Goal: Information Seeking & Learning: Learn about a topic

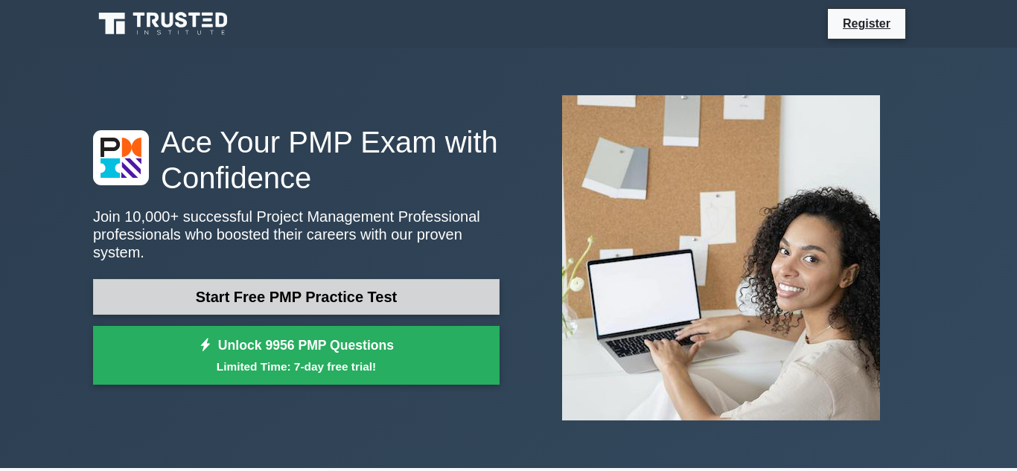
click at [295, 296] on link "Start Free PMP Practice Test" at bounding box center [296, 297] width 406 height 36
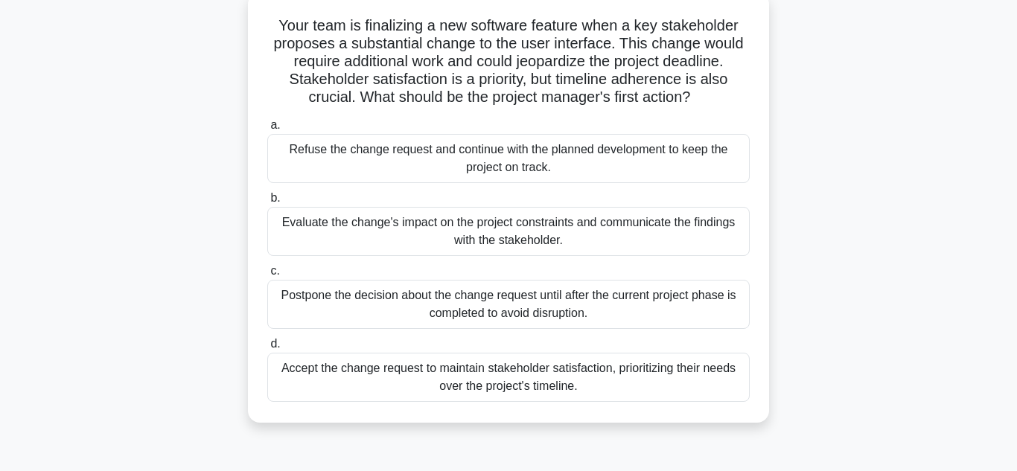
scroll to position [89, 0]
click at [636, 383] on div "Accept the change request to maintain stakeholder satisfaction, prioritizing th…" at bounding box center [508, 378] width 482 height 49
click at [267, 351] on input "d. Accept the change request to maintain stakeholder satisfaction, prioritizing…" at bounding box center [267, 346] width 0 height 10
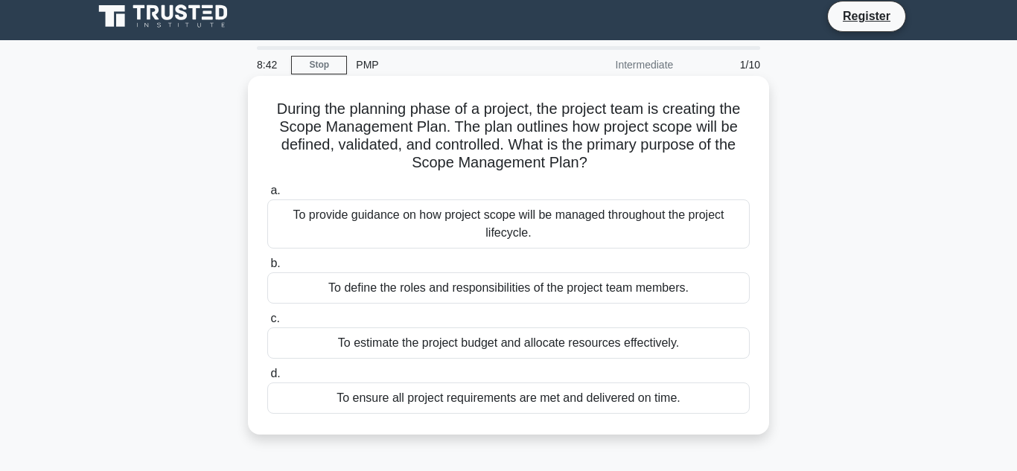
scroll to position [0, 0]
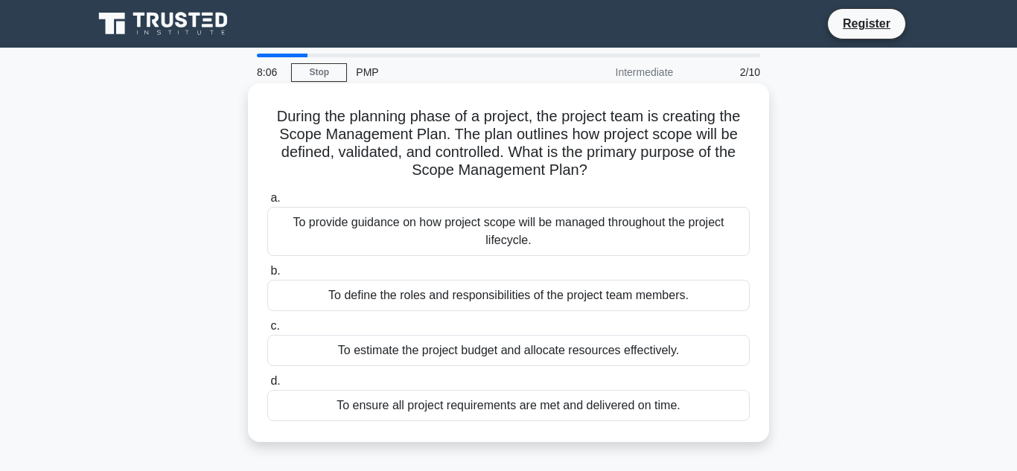
click at [572, 246] on div "To provide guidance on how project scope will be managed throughout the project…" at bounding box center [508, 231] width 482 height 49
click at [267, 203] on input "a. To provide guidance on how project scope will be managed throughout the proj…" at bounding box center [267, 199] width 0 height 10
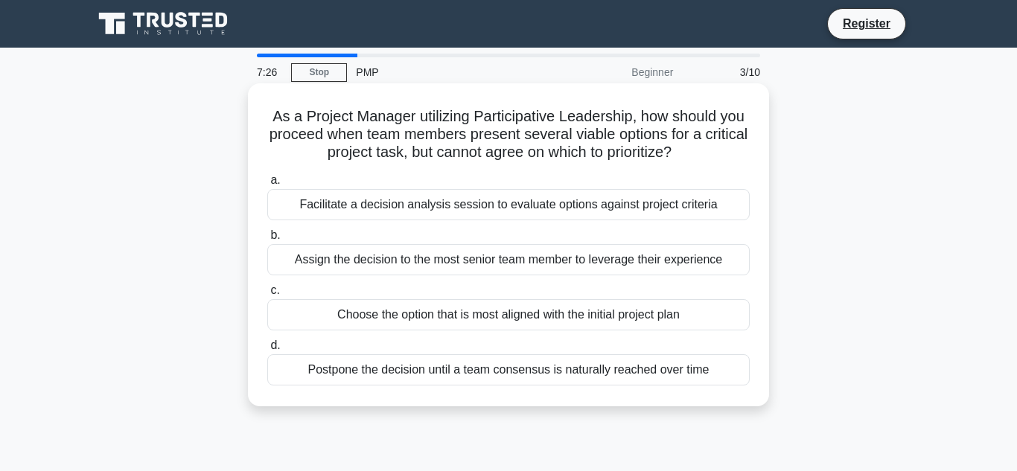
click at [517, 320] on div "Choose the option that is most aligned with the initial project plan" at bounding box center [508, 314] width 482 height 31
click at [267, 296] on input "c. Choose the option that is most aligned with the initial project plan" at bounding box center [267, 291] width 0 height 10
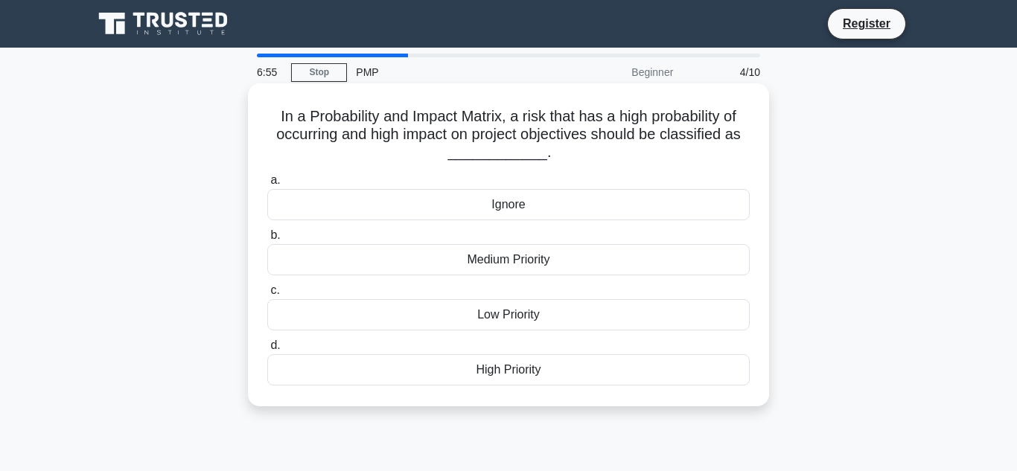
click at [625, 367] on div "High Priority" at bounding box center [508, 369] width 482 height 31
click at [267, 351] on input "d. High Priority" at bounding box center [267, 346] width 0 height 10
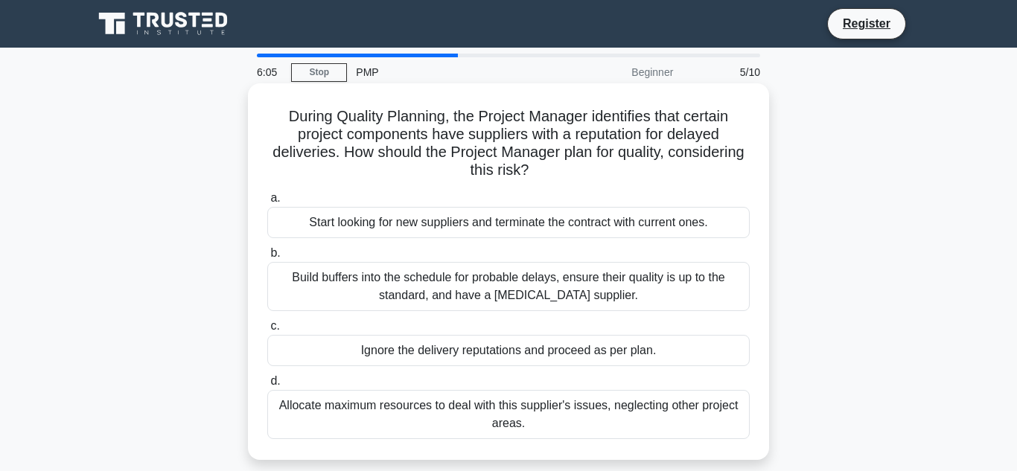
click at [622, 293] on div "Build buffers into the schedule for probable delays, ensure their quality is up…" at bounding box center [508, 286] width 482 height 49
click at [267, 258] on input "b. Build buffers into the schedule for probable delays, ensure their quality is…" at bounding box center [267, 254] width 0 height 10
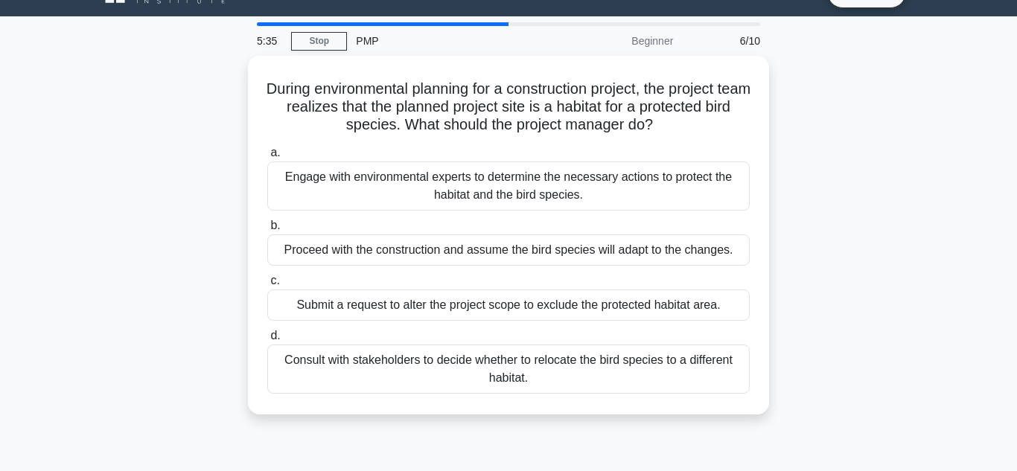
scroll to position [32, 0]
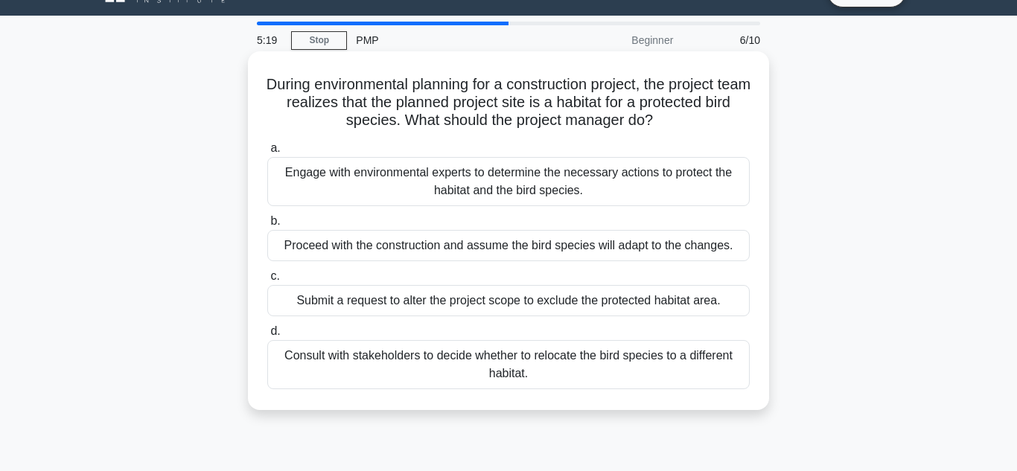
click at [615, 174] on div "Engage with environmental experts to determine the necessary actions to protect…" at bounding box center [508, 181] width 482 height 49
click at [267, 153] on input "a. Engage with environmental experts to determine the necessary actions to prot…" at bounding box center [267, 149] width 0 height 10
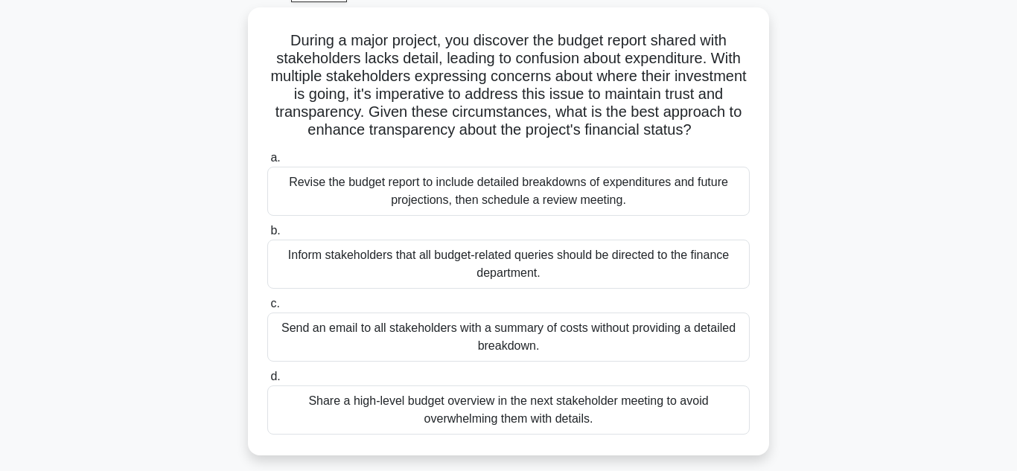
scroll to position [81, 0]
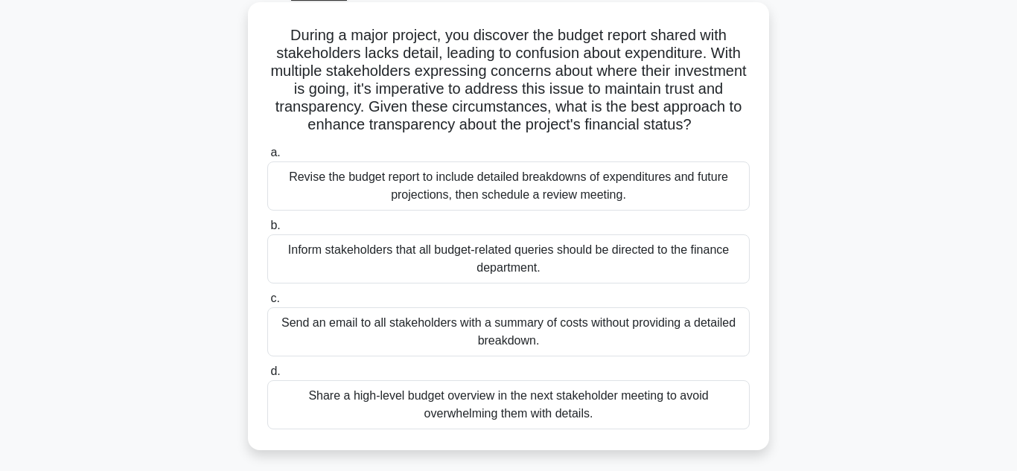
click at [639, 204] on div "Revise the budget report to include detailed breakdowns of expenditures and fut…" at bounding box center [508, 186] width 482 height 49
click at [267, 158] on input "a. Revise the budget report to include detailed breakdowns of expenditures and …" at bounding box center [267, 153] width 0 height 10
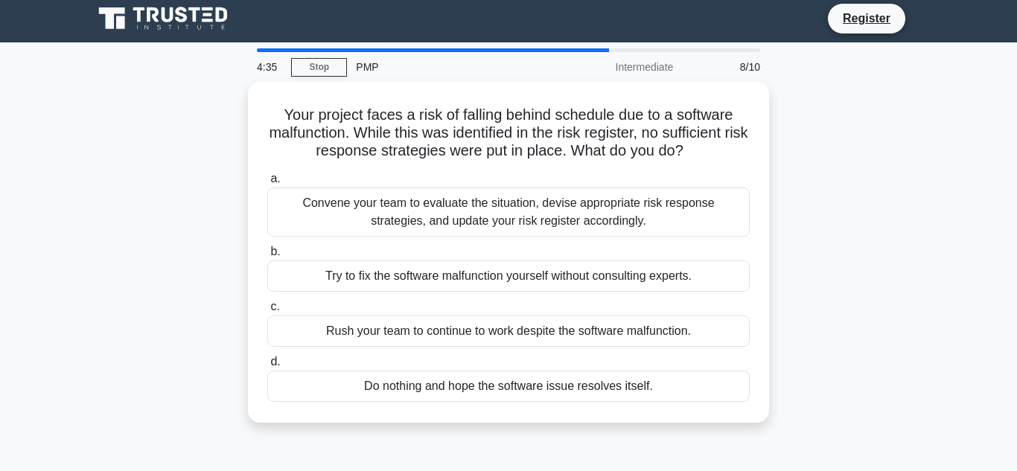
scroll to position [15, 0]
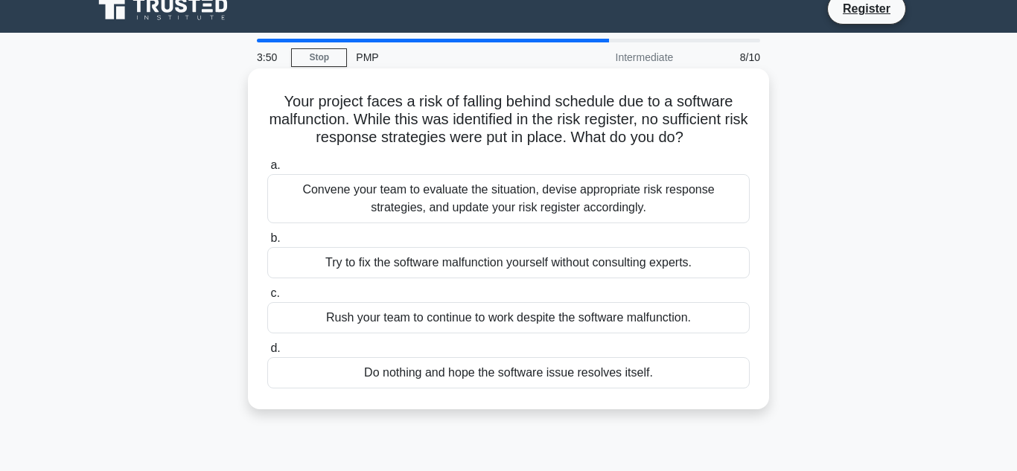
click at [636, 210] on div "Convene your team to evaluate the situation, devise appropriate risk response s…" at bounding box center [508, 198] width 482 height 49
click at [267, 170] on input "a. Convene your team to evaluate the situation, devise appropriate risk respons…" at bounding box center [267, 166] width 0 height 10
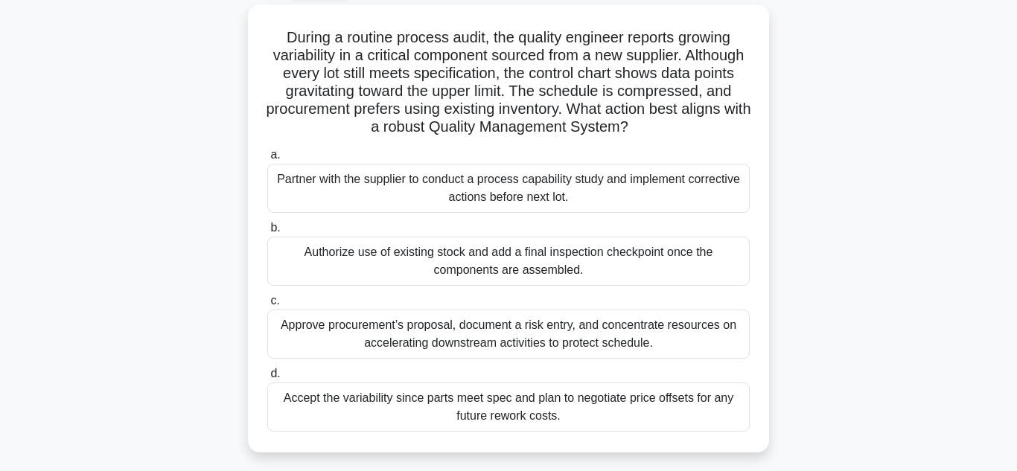
scroll to position [80, 0]
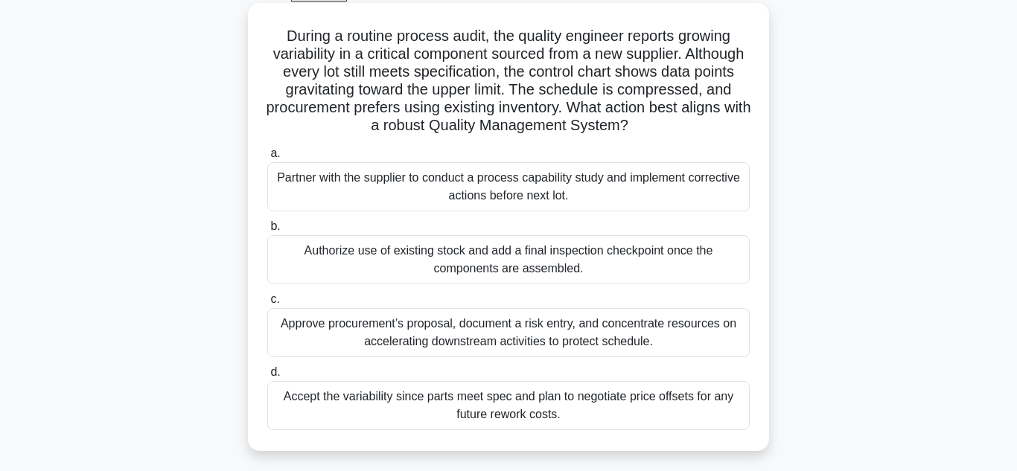
click at [482, 273] on div "Authorize use of existing stock and add a final inspection checkpoint once the …" at bounding box center [508, 259] width 482 height 49
click at [267, 231] on input "b. Authorize use of existing stock and add a final inspection checkpoint once t…" at bounding box center [267, 227] width 0 height 10
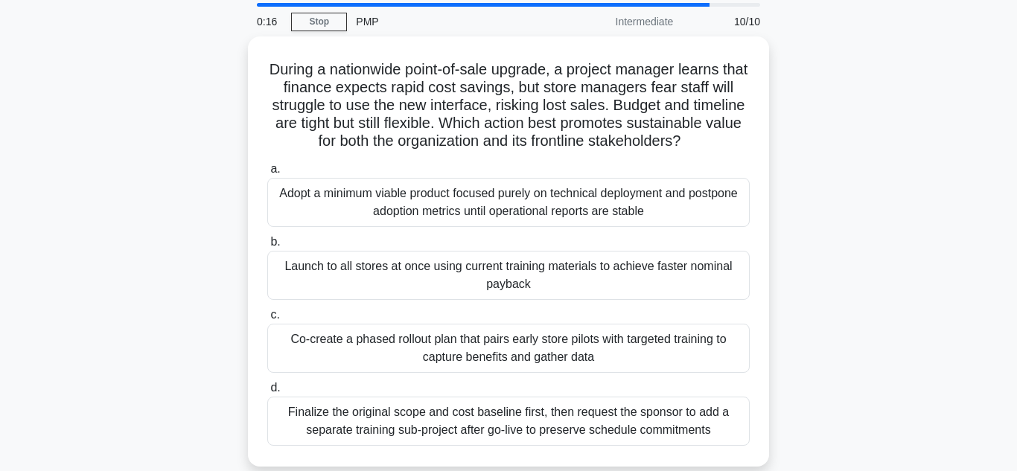
scroll to position [53, 0]
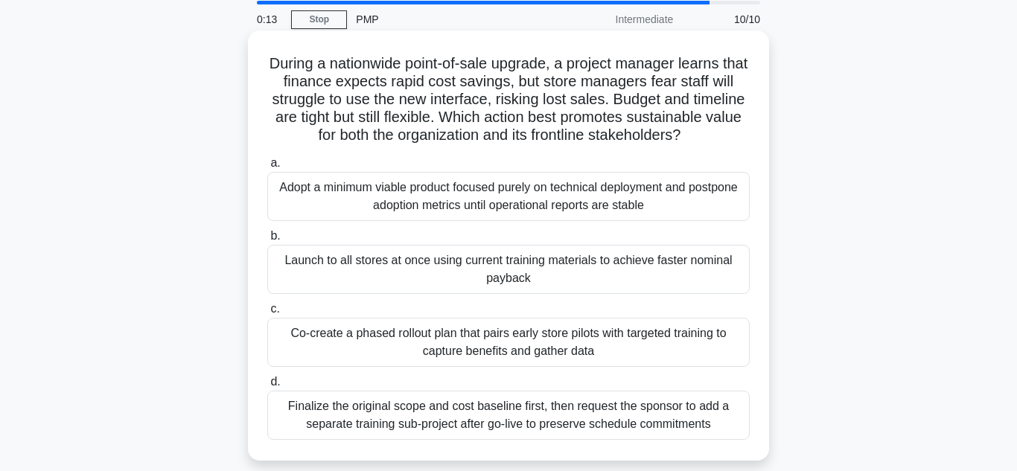
click at [616, 430] on div "Finalize the original scope and cost baseline first, then request the sponsor t…" at bounding box center [508, 415] width 482 height 49
click at [267, 387] on input "d. Finalize the original scope and cost baseline first, then request the sponso…" at bounding box center [267, 382] width 0 height 10
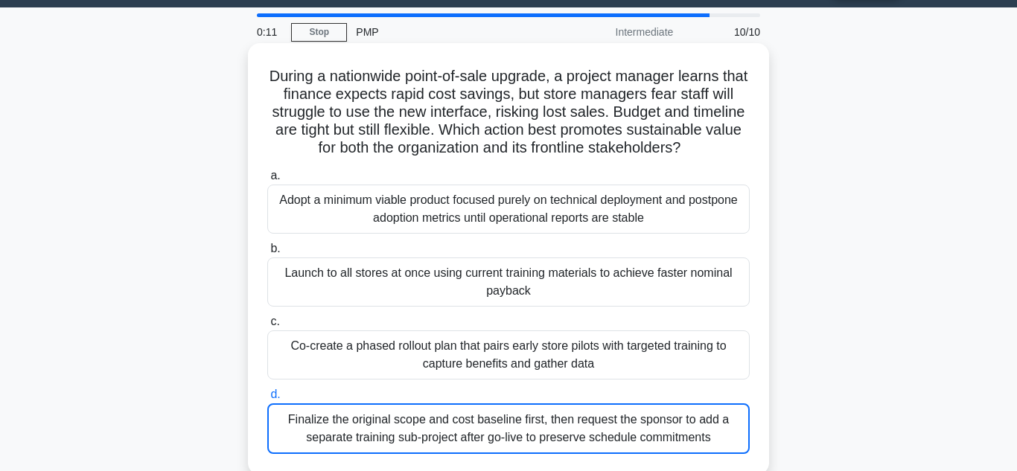
scroll to position [42, 0]
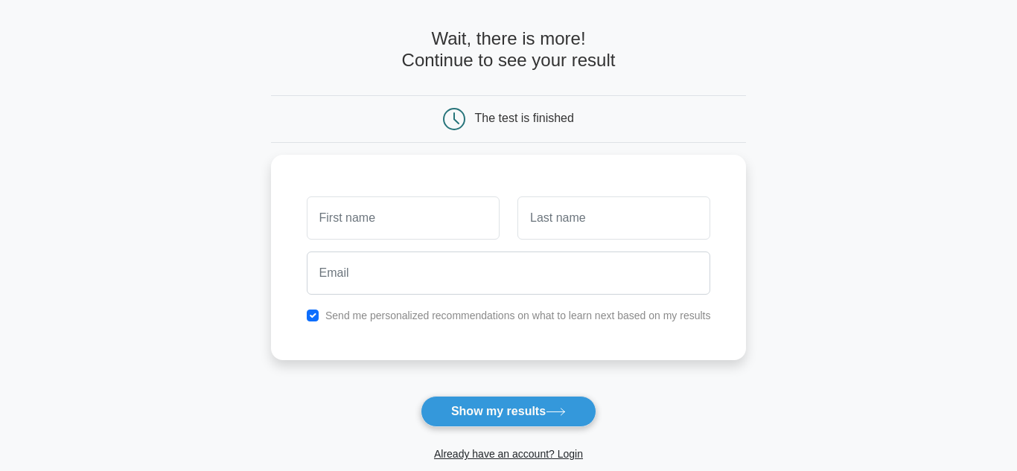
scroll to position [56, 0]
type input "Marceline"
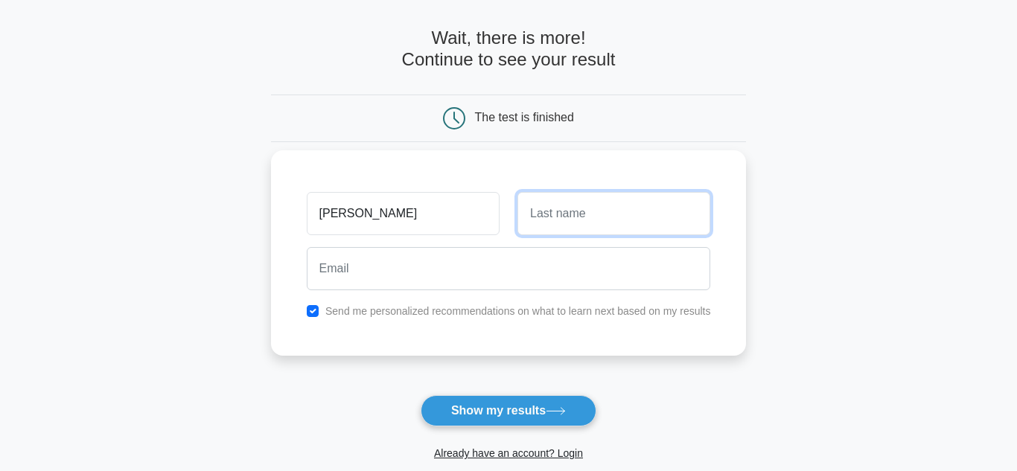
click at [596, 216] on input "text" at bounding box center [613, 213] width 193 height 43
type input "Niyigena Musabyimana"
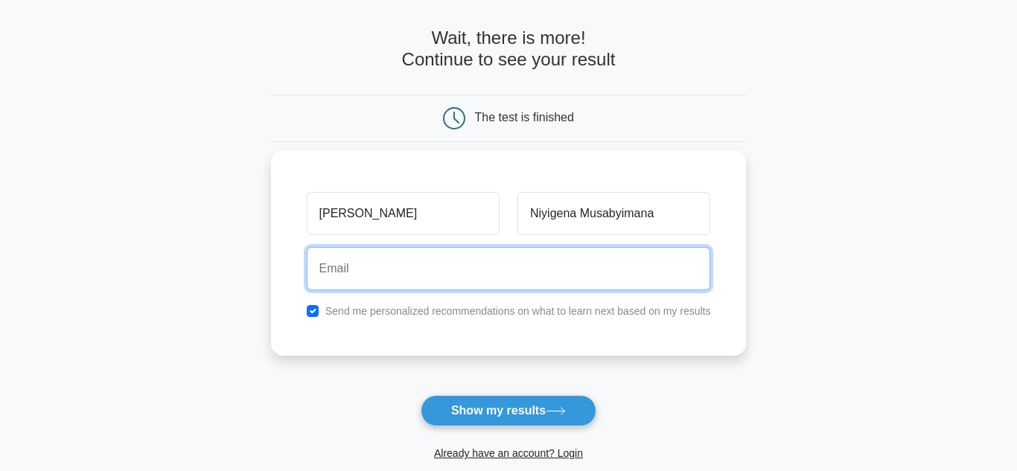
click at [459, 259] on input "email" at bounding box center [509, 268] width 404 height 43
type input "marcellineniyigena13@gmail.com"
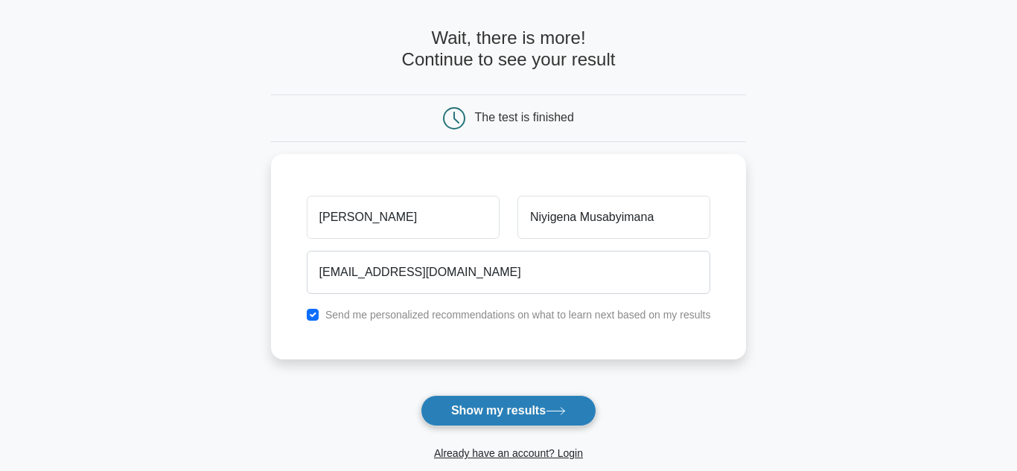
click at [472, 406] on button "Show my results" at bounding box center [509, 410] width 176 height 31
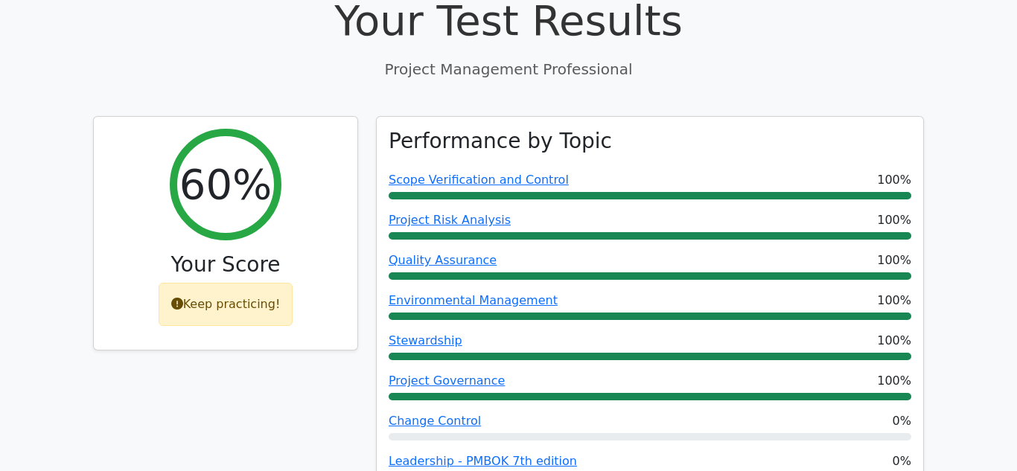
scroll to position [557, 0]
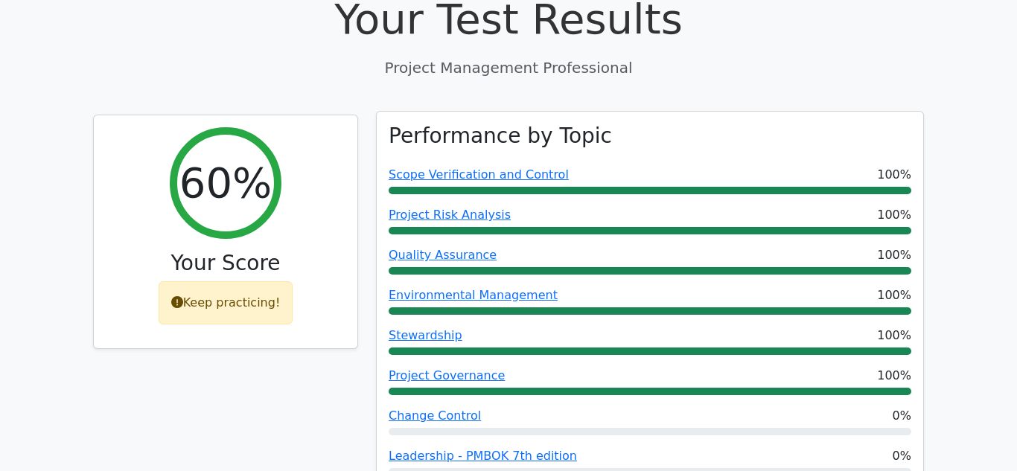
click at [531, 407] on div "Change Control 0%" at bounding box center [650, 416] width 523 height 18
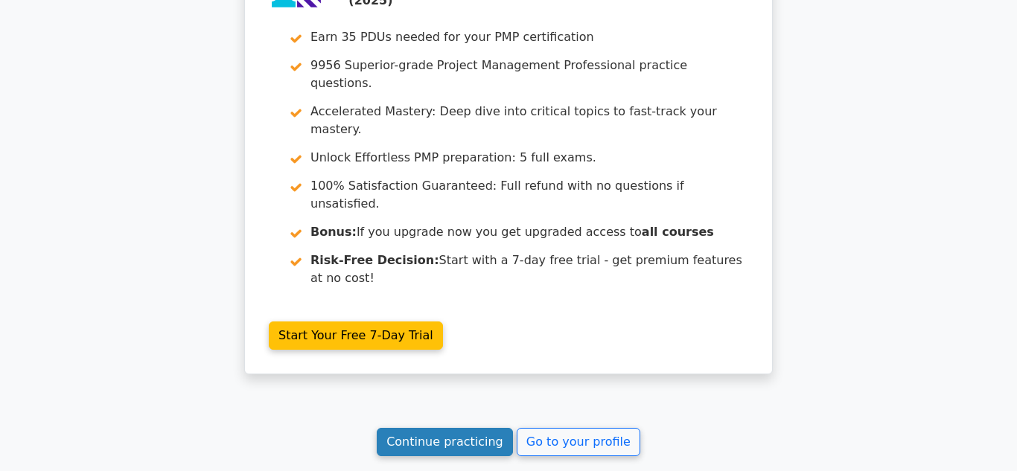
scroll to position [2800, 0]
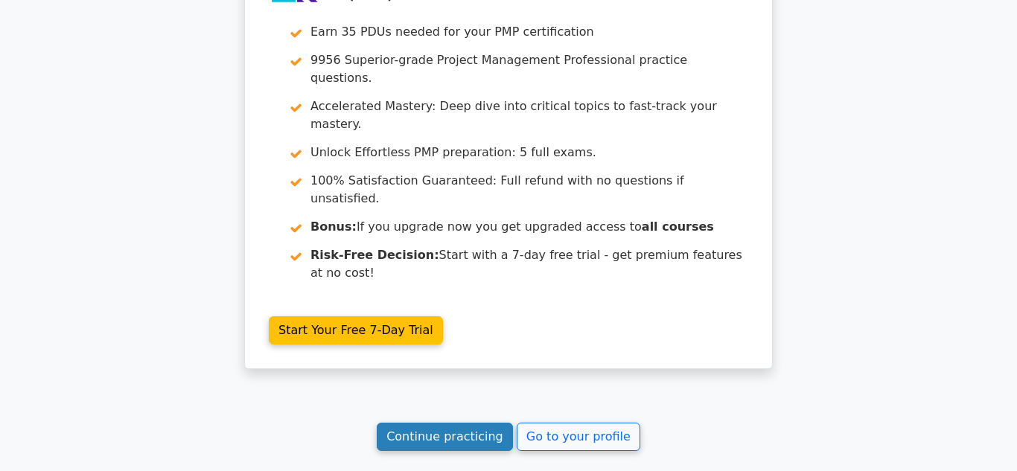
click at [450, 423] on link "Continue practicing" at bounding box center [445, 437] width 136 height 28
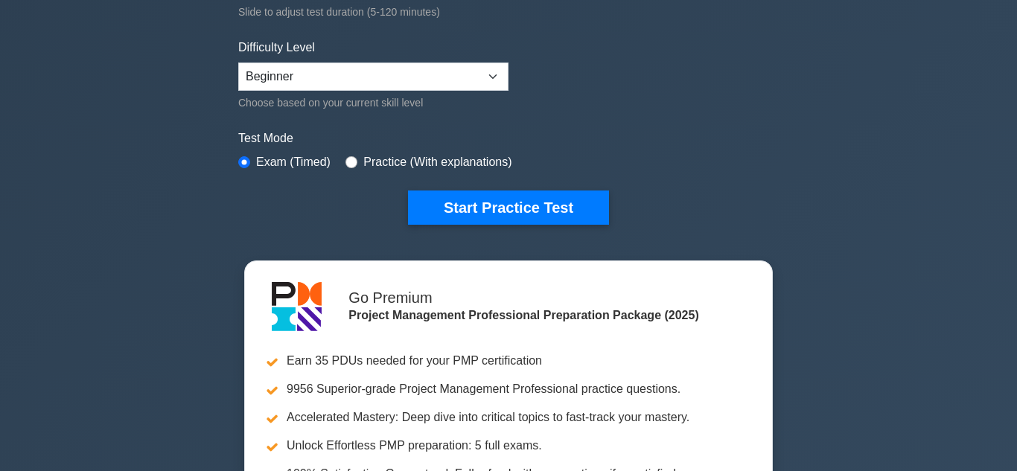
scroll to position [337, 0]
